Goal: Task Accomplishment & Management: Use online tool/utility

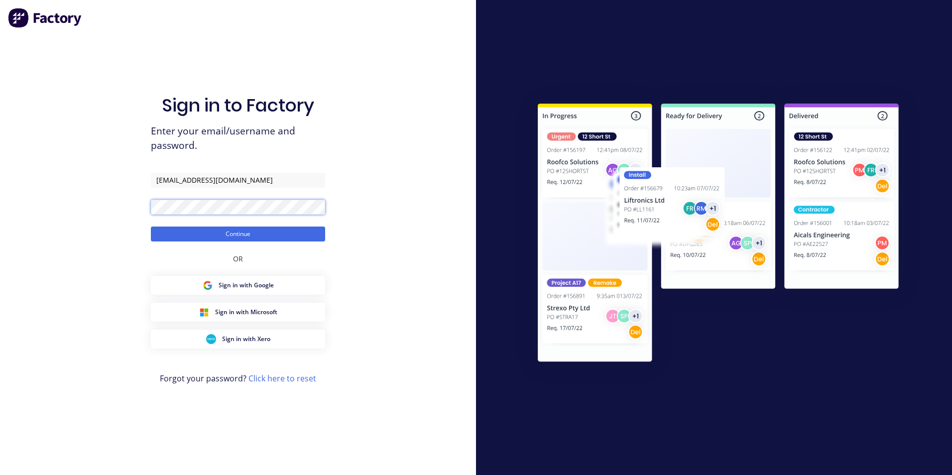
click at [151, 227] on button "Continue" at bounding box center [238, 234] width 174 height 15
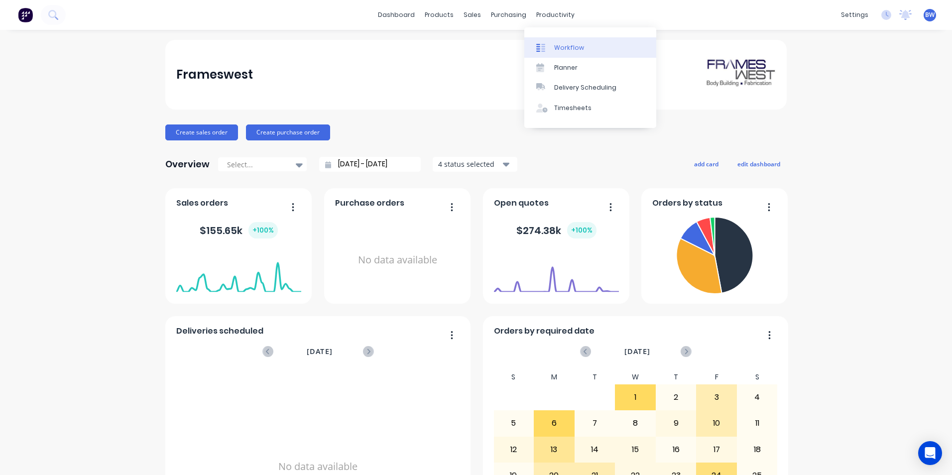
click at [535, 43] on link "Workflow" at bounding box center [590, 47] width 132 height 20
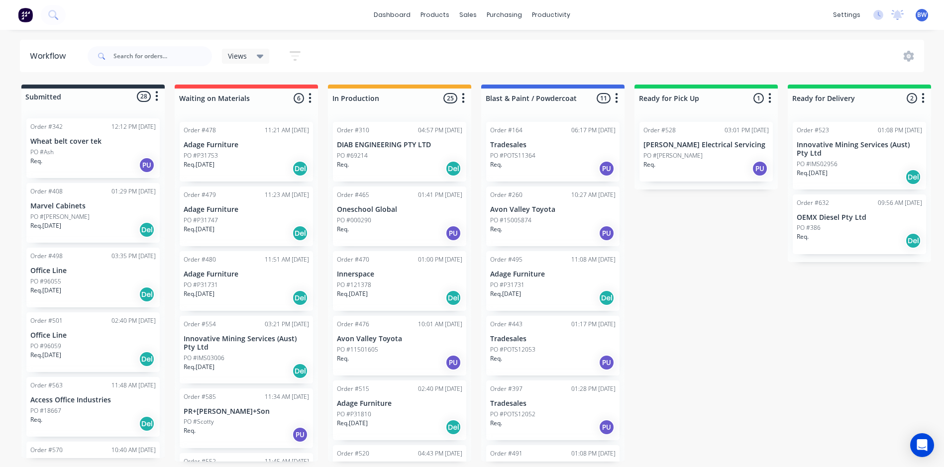
click at [837, 157] on p "Innovative Mining Services (Aust) Pty Ltd" at bounding box center [859, 149] width 125 height 17
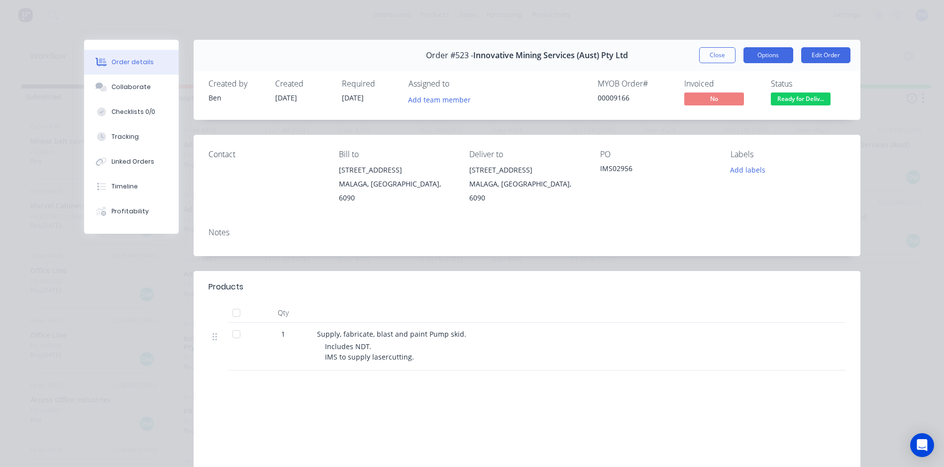
click at [767, 57] on button "Options" at bounding box center [769, 55] width 50 height 16
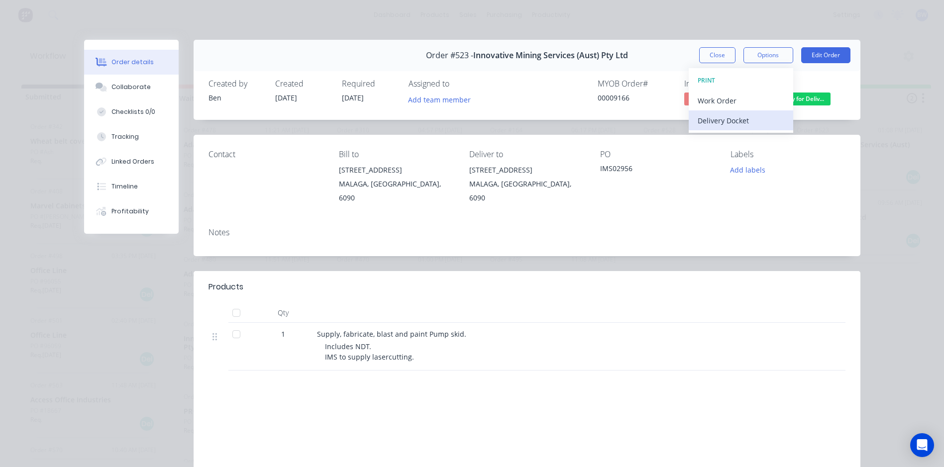
click at [720, 119] on div "Delivery Docket" at bounding box center [741, 121] width 87 height 14
click at [720, 119] on div "Standard" at bounding box center [741, 121] width 87 height 14
click at [699, 54] on button "Close" at bounding box center [717, 55] width 36 height 16
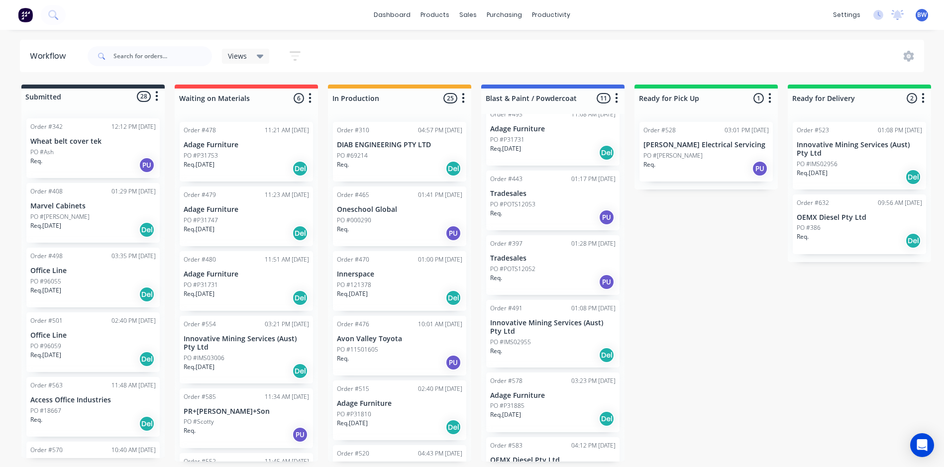
scroll to position [149, 0]
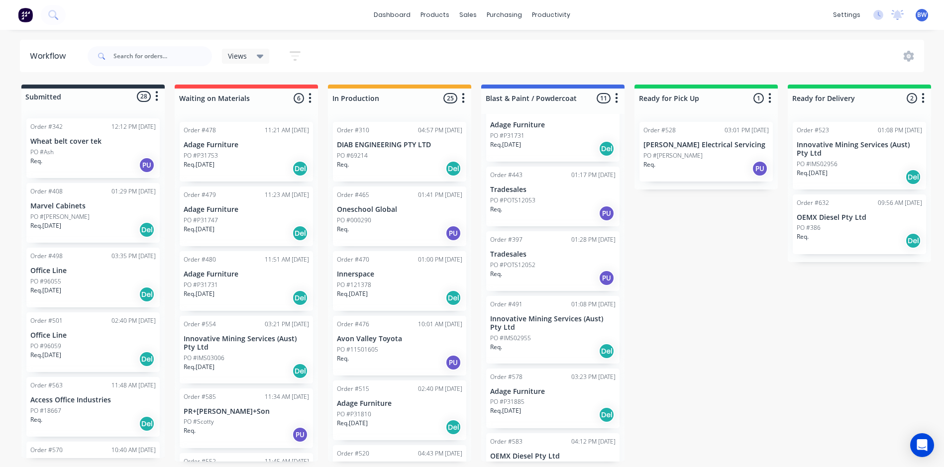
click at [536, 325] on p "Innovative Mining Services (Aust) Pty Ltd" at bounding box center [552, 323] width 125 height 17
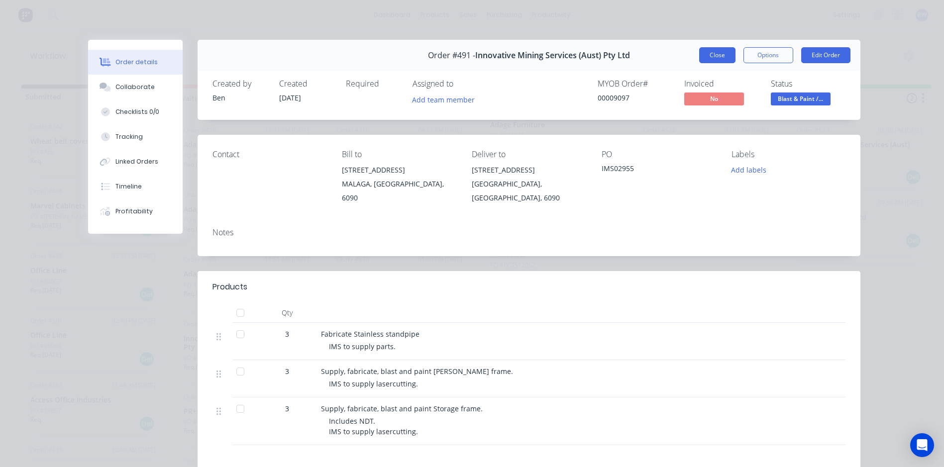
click at [703, 61] on button "Close" at bounding box center [717, 55] width 36 height 16
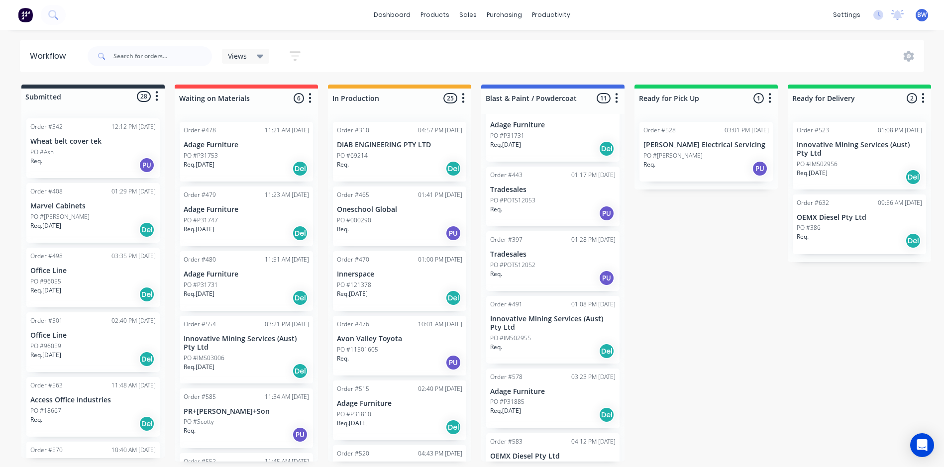
scroll to position [2, 0]
